Goal: Task Accomplishment & Management: Manage account settings

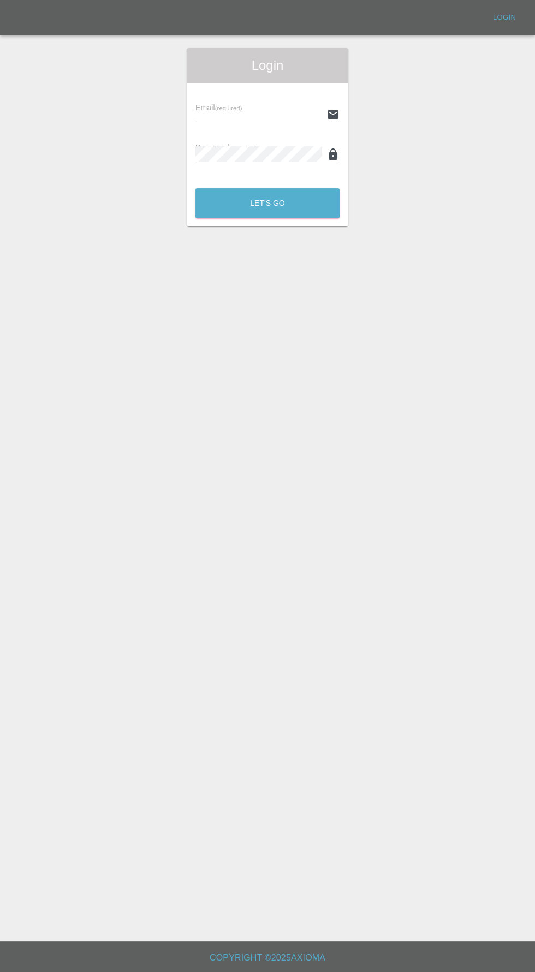
click at [228, 114] on input "text" at bounding box center [258, 114] width 127 height 16
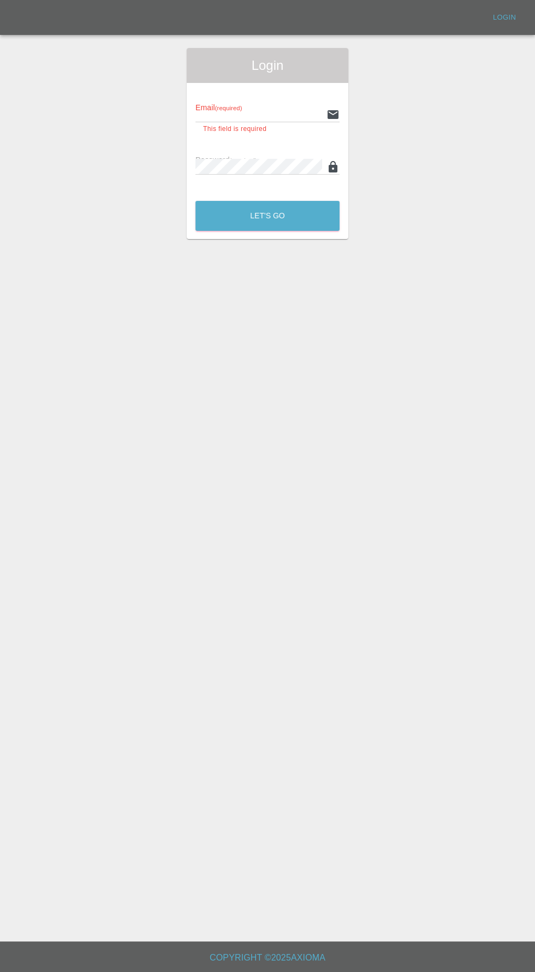
type input "[EMAIL_ADDRESS][DOMAIN_NAME]"
click at [195, 201] on button "Let's Go" at bounding box center [267, 216] width 144 height 30
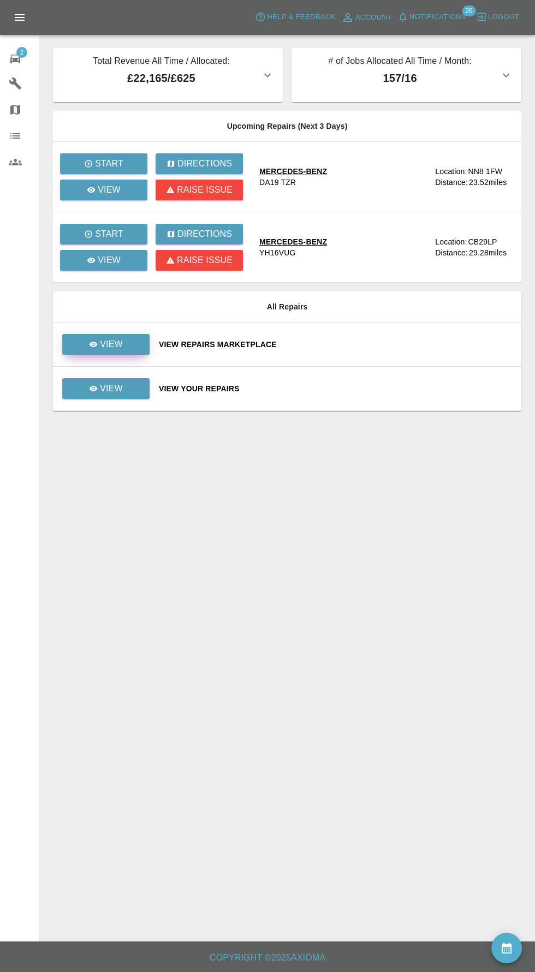
click at [96, 342] on icon at bounding box center [94, 344] width 8 height 5
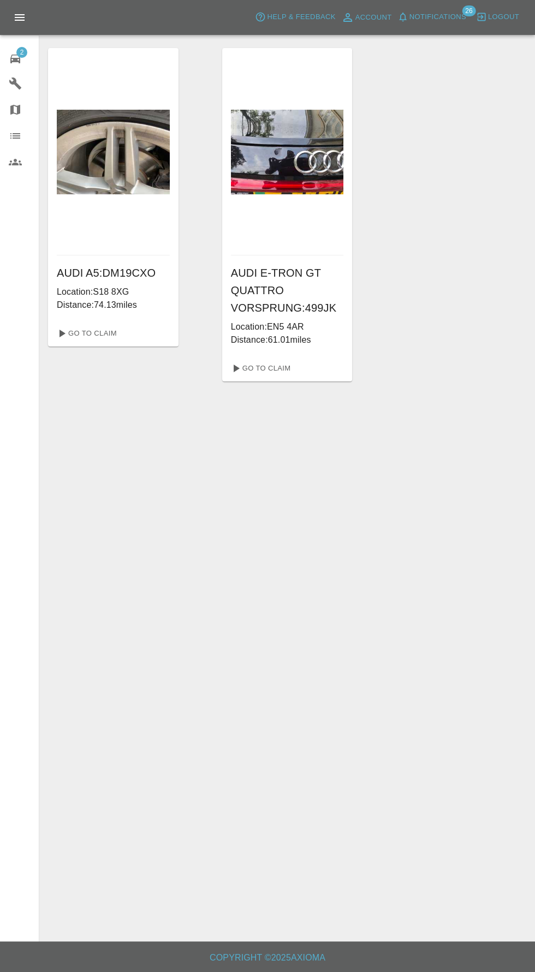
click at [15, 58] on icon at bounding box center [15, 59] width 10 height 9
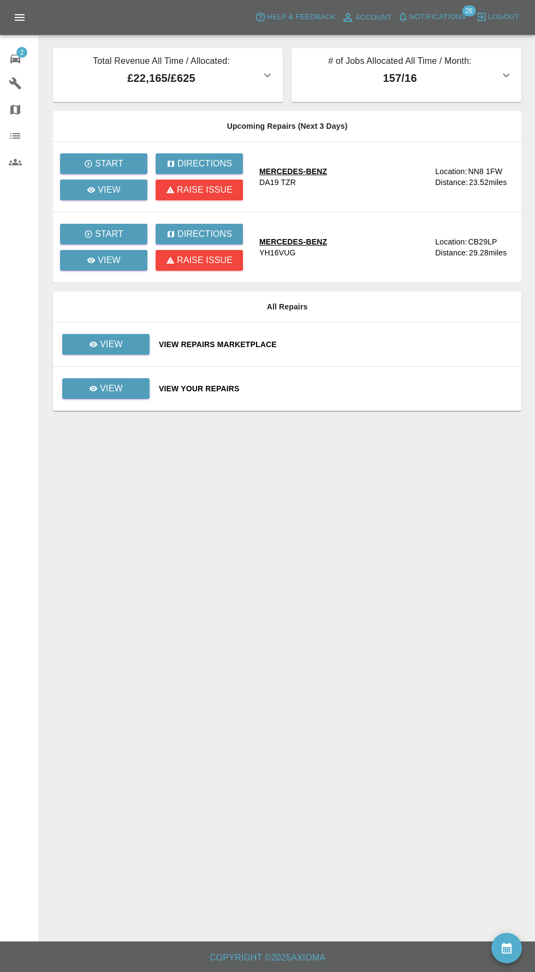
click at [450, 21] on span "Notifications" at bounding box center [437, 17] width 57 height 13
